Goal: Find specific page/section: Find specific page/section

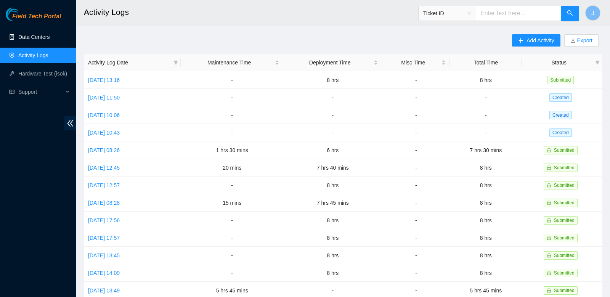
click at [30, 40] on link "Data Centers" at bounding box center [33, 37] width 31 height 6
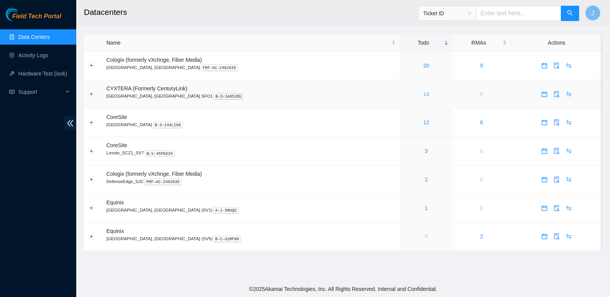
click at [423, 95] on link "14" at bounding box center [426, 94] width 6 height 6
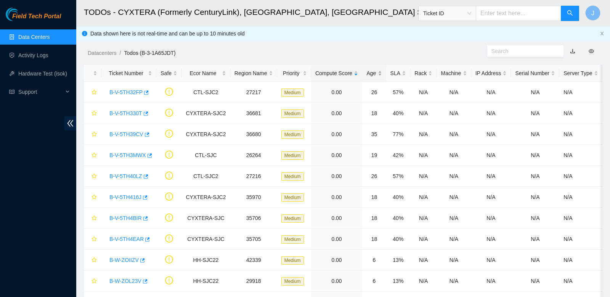
click at [375, 73] on div "Age" at bounding box center [373, 73] width 15 height 8
click at [130, 93] on link "B-W-ZONQM1" at bounding box center [126, 92] width 35 height 6
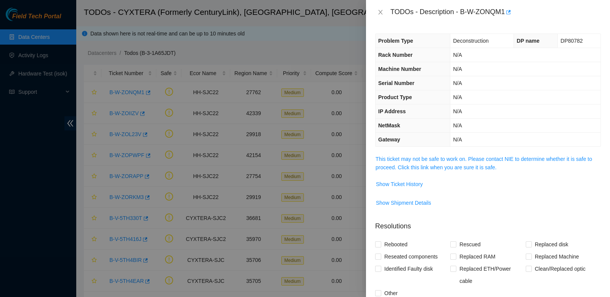
click at [466, 160] on span "This ticket may not be safe to work on. Please contact NIE to determine whether…" at bounding box center [487, 163] width 225 height 17
click at [431, 156] on link "This ticket may not be safe to work on. Please contact NIE to determine whether…" at bounding box center [483, 163] width 216 height 14
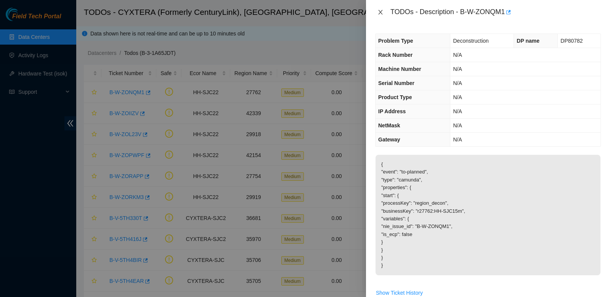
click at [378, 13] on icon "close" at bounding box center [380, 12] width 6 height 6
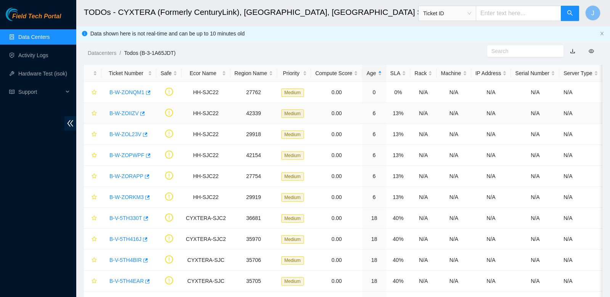
click at [132, 111] on link "B-W-ZOIIZV" at bounding box center [123, 113] width 29 height 6
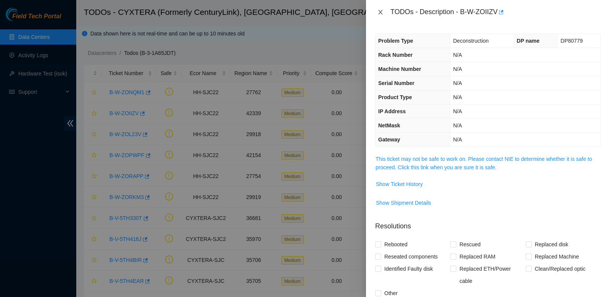
click at [380, 14] on icon "close" at bounding box center [380, 12] width 6 height 6
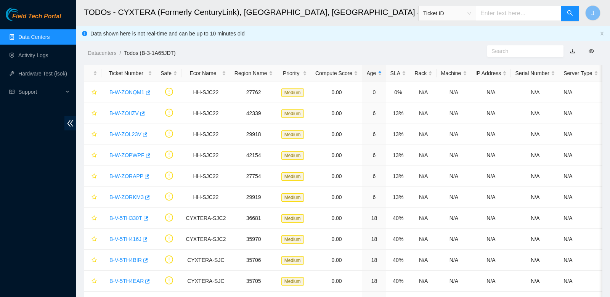
click at [18, 36] on link "Data Centers" at bounding box center [33, 37] width 31 height 6
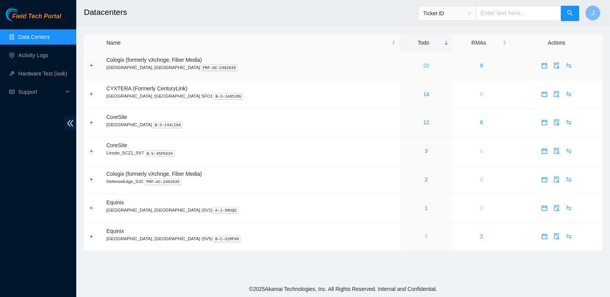
click at [423, 66] on link "20" at bounding box center [426, 65] width 6 height 6
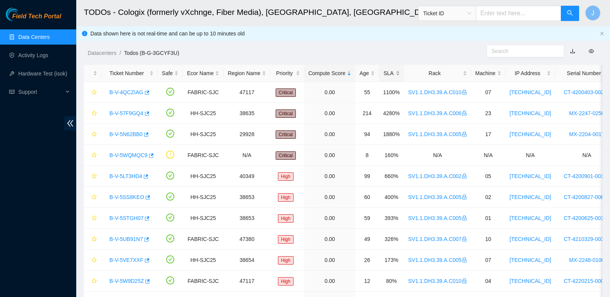
click at [392, 73] on div "SLA" at bounding box center [391, 73] width 17 height 8
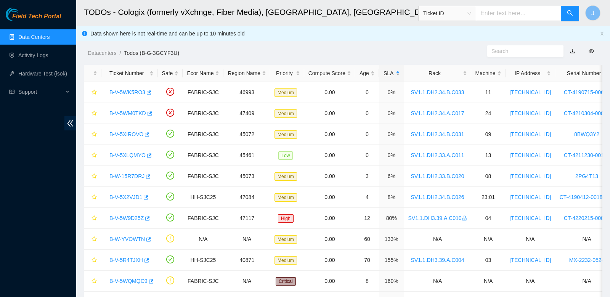
click at [394, 76] on div "SLA" at bounding box center [391, 73] width 17 height 8
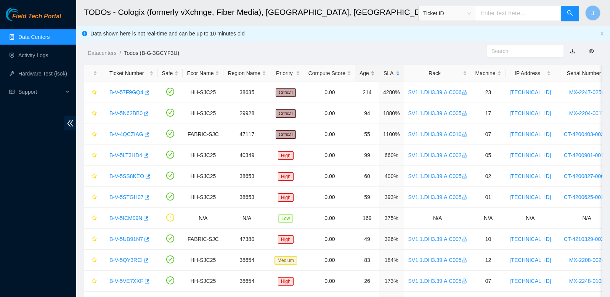
click at [367, 75] on div "Age" at bounding box center [366, 73] width 15 height 8
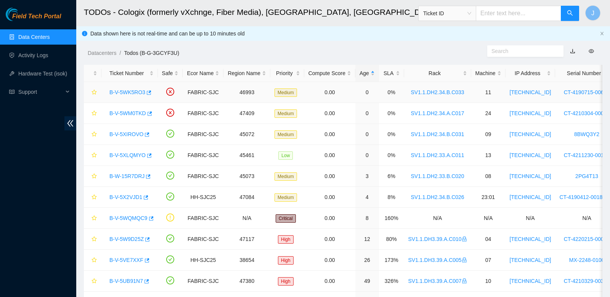
click at [132, 92] on link "B-V-5WK5RO3" at bounding box center [127, 92] width 36 height 6
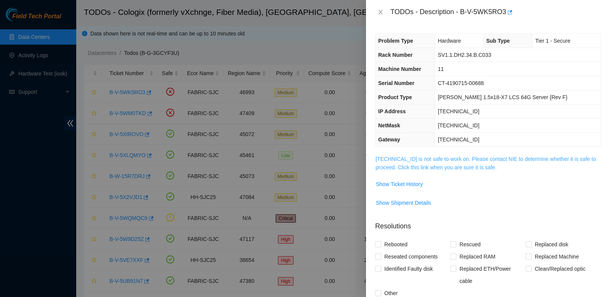
click at [430, 165] on link "23.40.199.87 is not safe to work on. Please contact NIE to determine whether it…" at bounding box center [485, 163] width 220 height 14
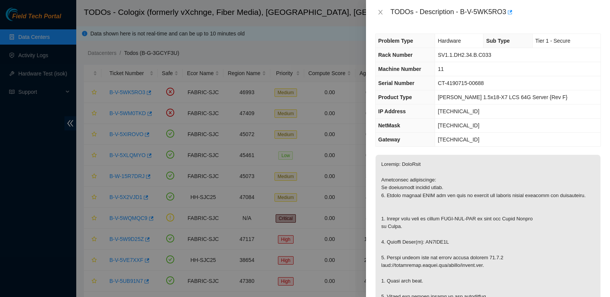
click at [381, 16] on div "TODOs - Description - B-V-5WK5RO3" at bounding box center [488, 12] width 226 height 12
click at [421, 56] on th "Rack Number" at bounding box center [404, 55] width 59 height 14
click at [382, 13] on icon "close" at bounding box center [380, 12] width 6 height 6
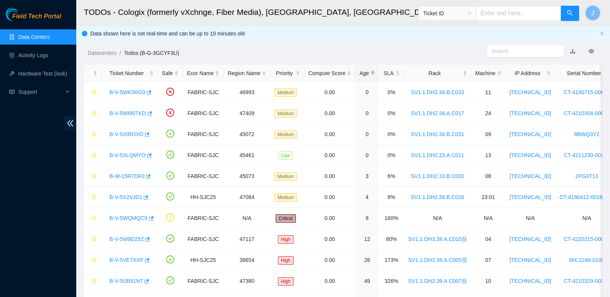
click at [37, 39] on link "Data Centers" at bounding box center [33, 37] width 31 height 6
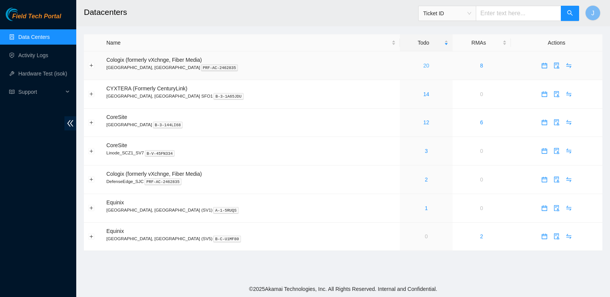
click at [423, 65] on link "20" at bounding box center [426, 65] width 6 height 6
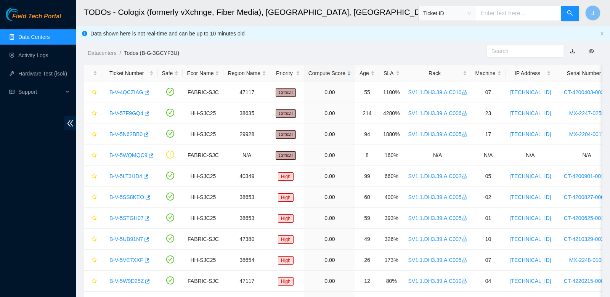
click at [41, 38] on link "Data Centers" at bounding box center [33, 37] width 31 height 6
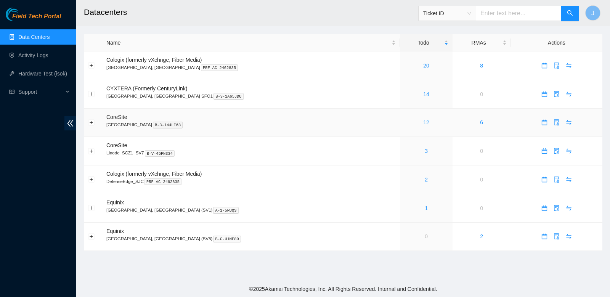
click at [423, 122] on link "12" at bounding box center [426, 122] width 6 height 6
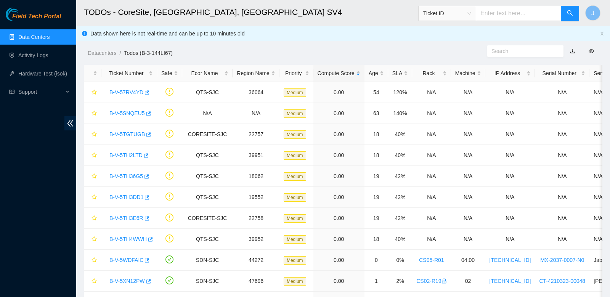
click at [22, 38] on link "Data Centers" at bounding box center [33, 37] width 31 height 6
